Goal: Check status: Check status

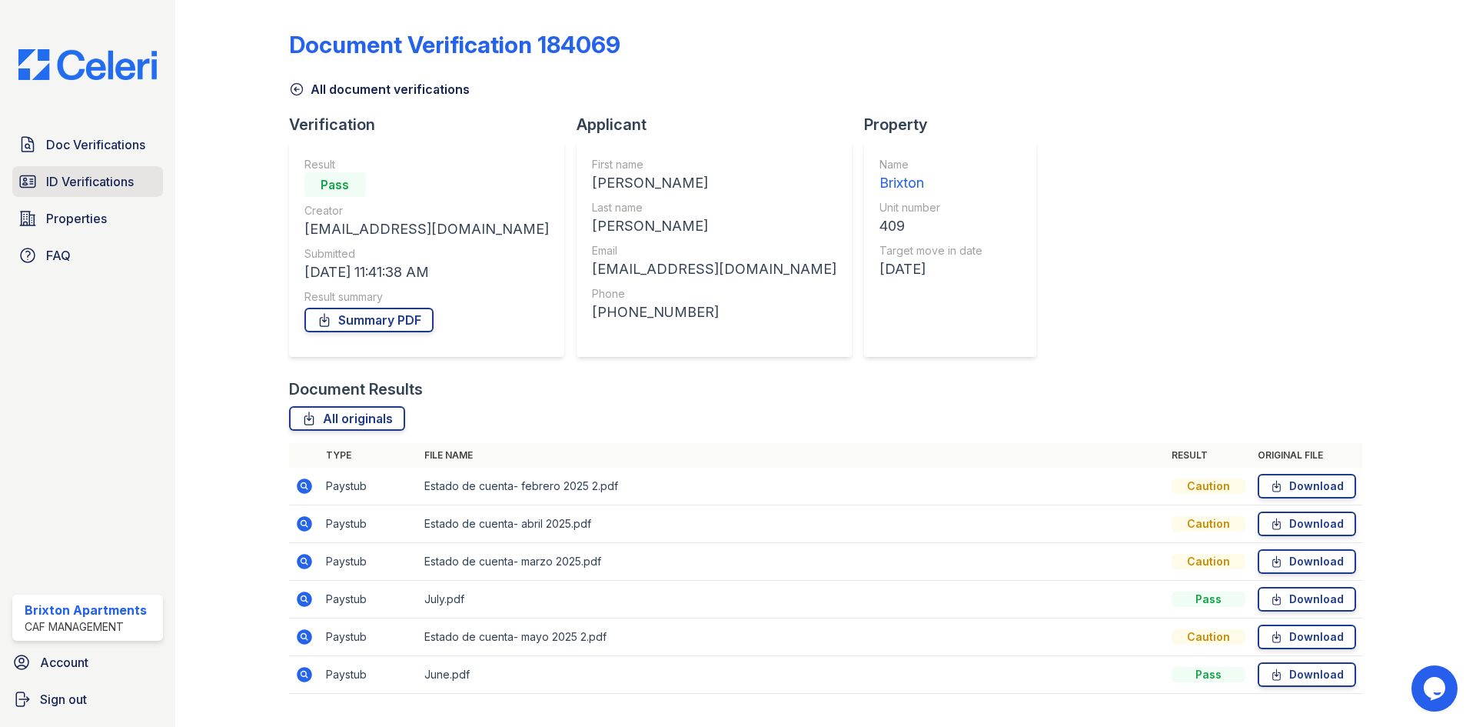
drag, startPoint x: 0, startPoint y: 0, endPoint x: 109, endPoint y: 183, distance: 213.1
click at [109, 183] on span "ID Verifications" at bounding box center [90, 181] width 88 height 18
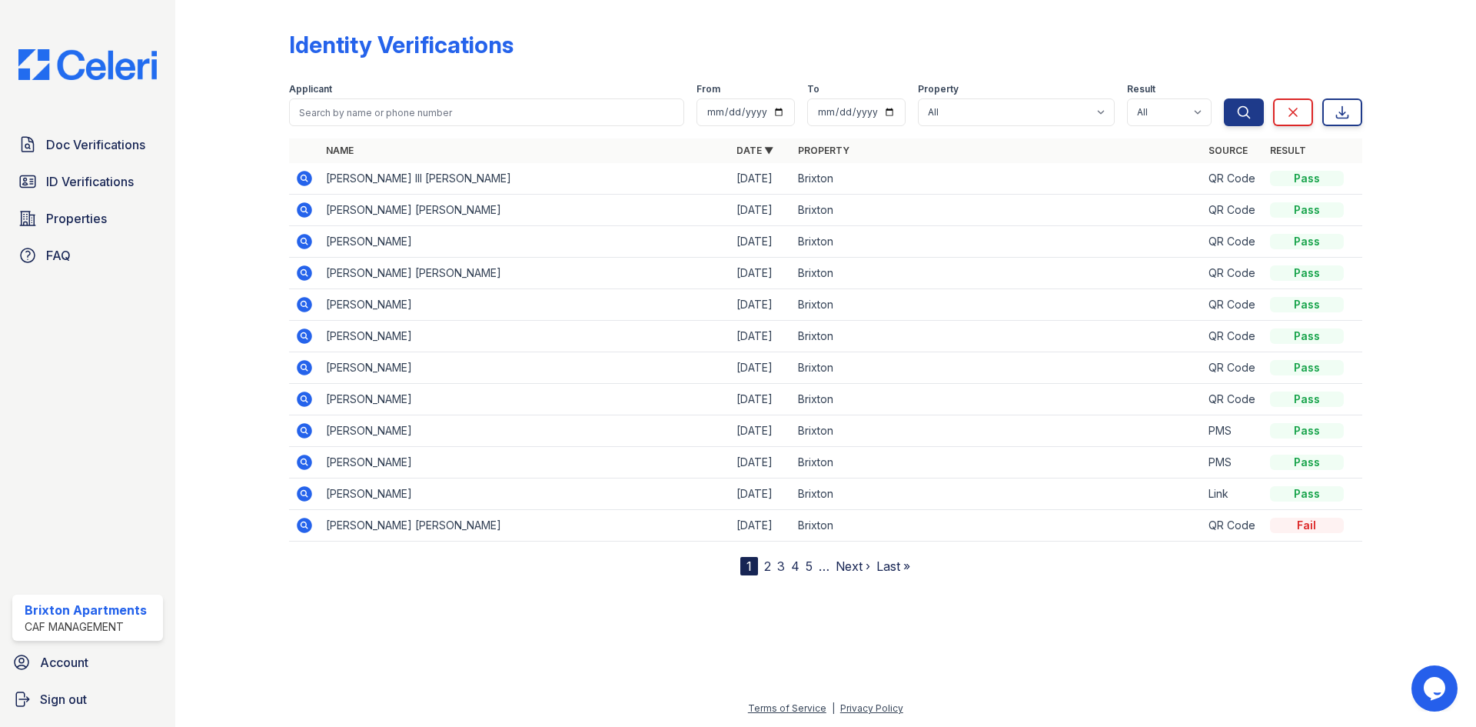
drag, startPoint x: 309, startPoint y: 184, endPoint x: 357, endPoint y: 214, distance: 56.3
click at [309, 184] on icon at bounding box center [304, 178] width 15 height 15
